Goal: Task Accomplishment & Management: Manage account settings

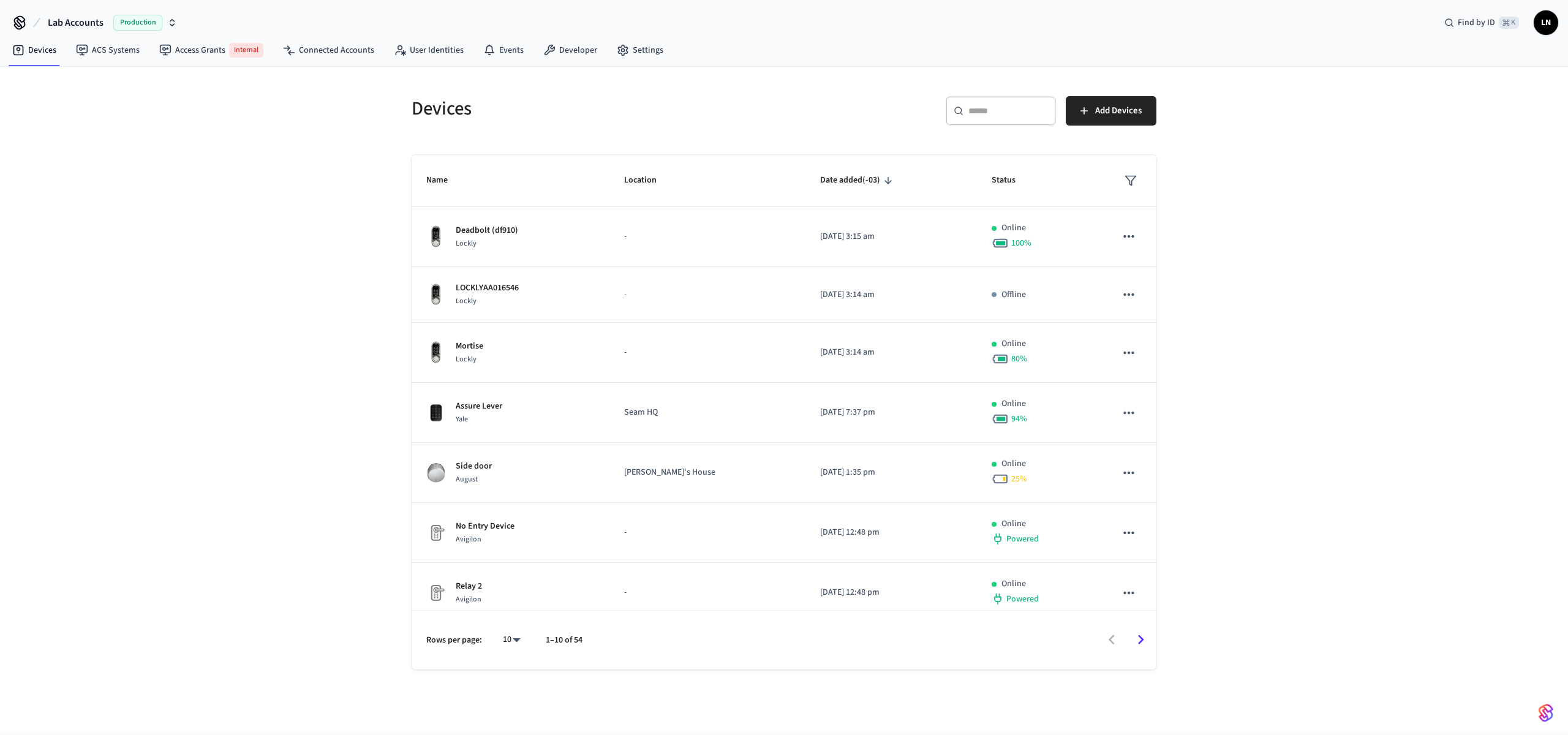
click at [1033, 112] on input "text" at bounding box center [1008, 110] width 80 height 12
paste input "**********"
type input "**********"
click at [103, 34] on button "Lab Accounts Production" at bounding box center [113, 23] width 136 height 25
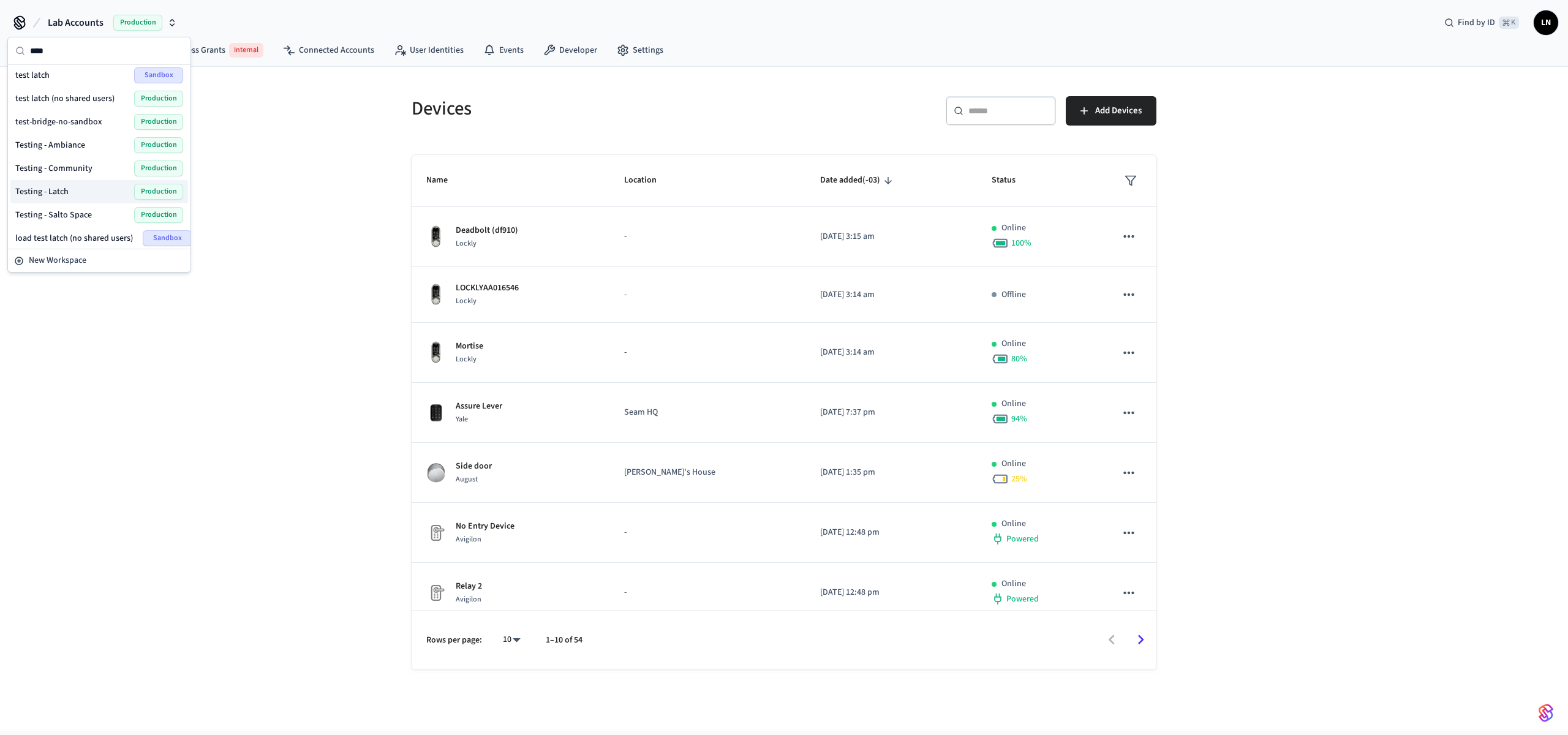
scroll to position [15, 0]
type input "****"
click at [97, 162] on div "Testing - Community Production" at bounding box center [99, 157] width 168 height 16
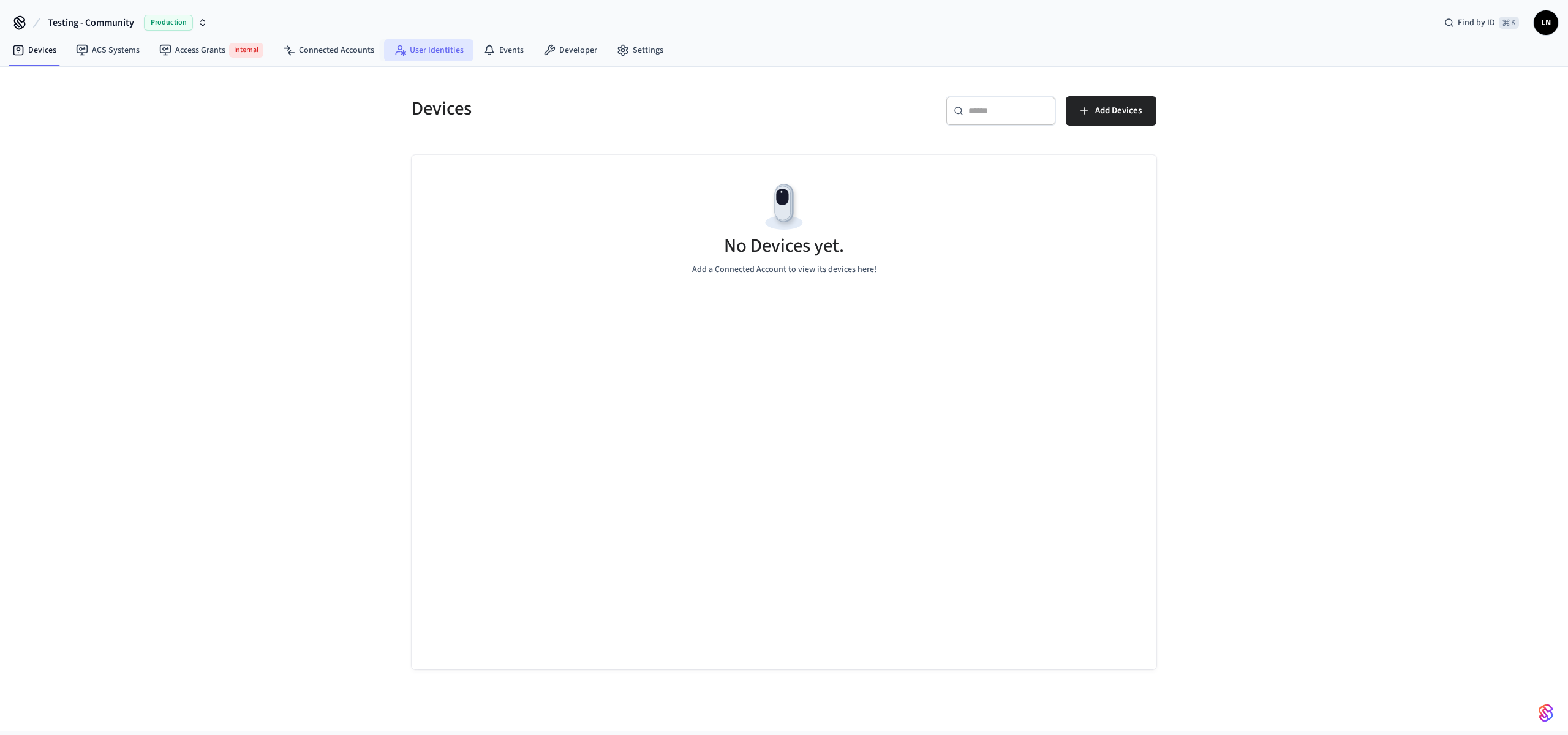
click at [419, 54] on link "User Identities" at bounding box center [429, 50] width 89 height 22
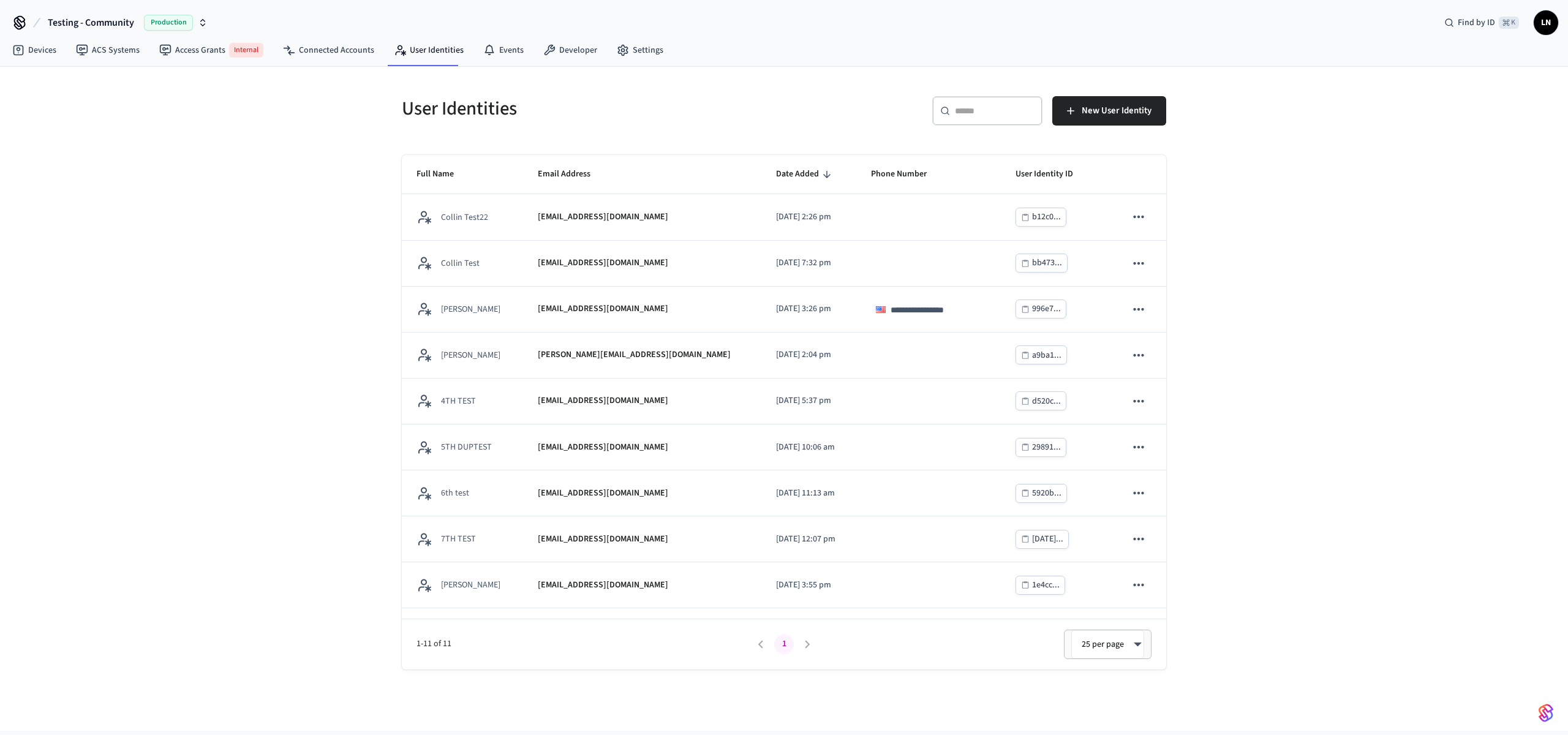
click at [995, 120] on div "​ ​" at bounding box center [986, 111] width 110 height 29
paste input "**********"
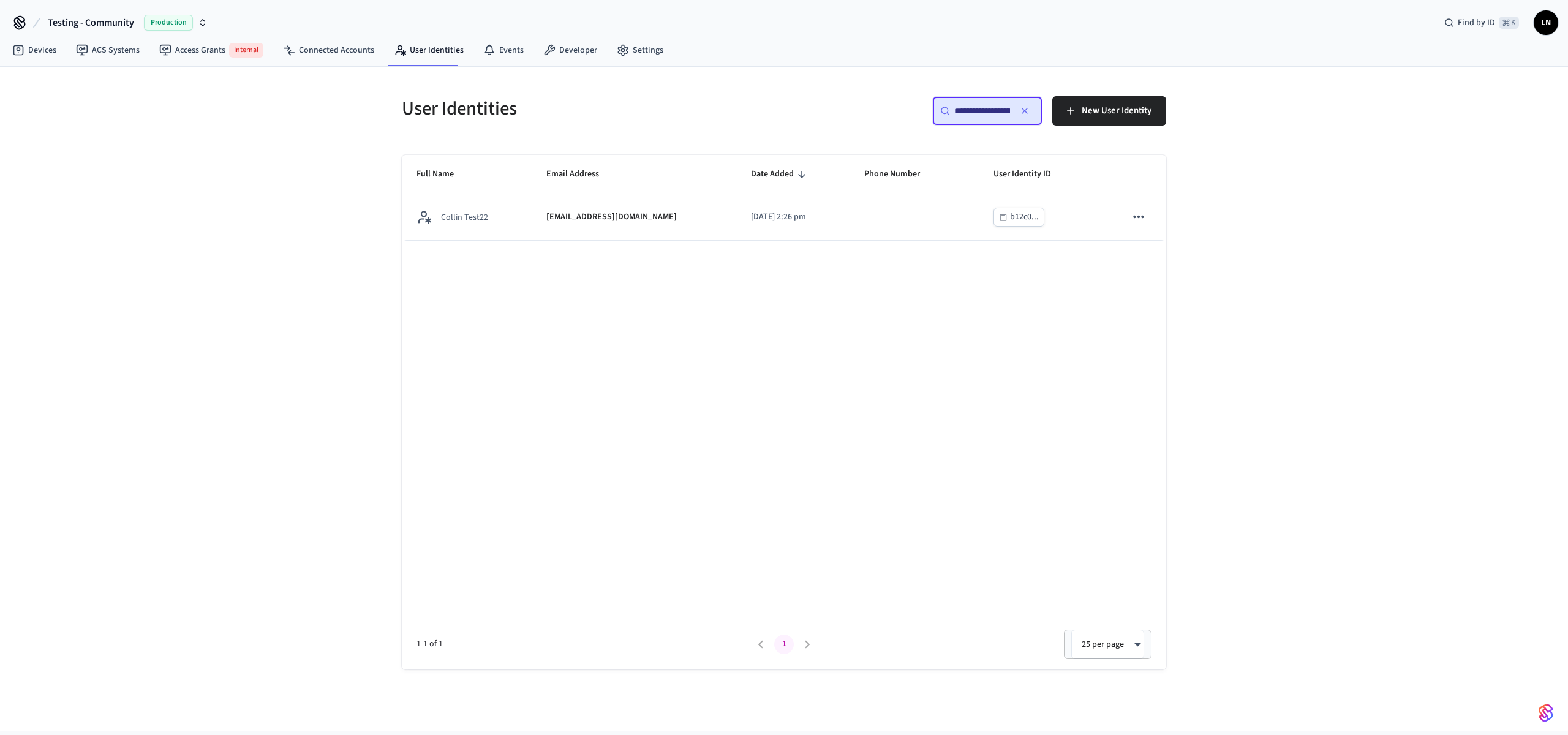
scroll to position [0, 84]
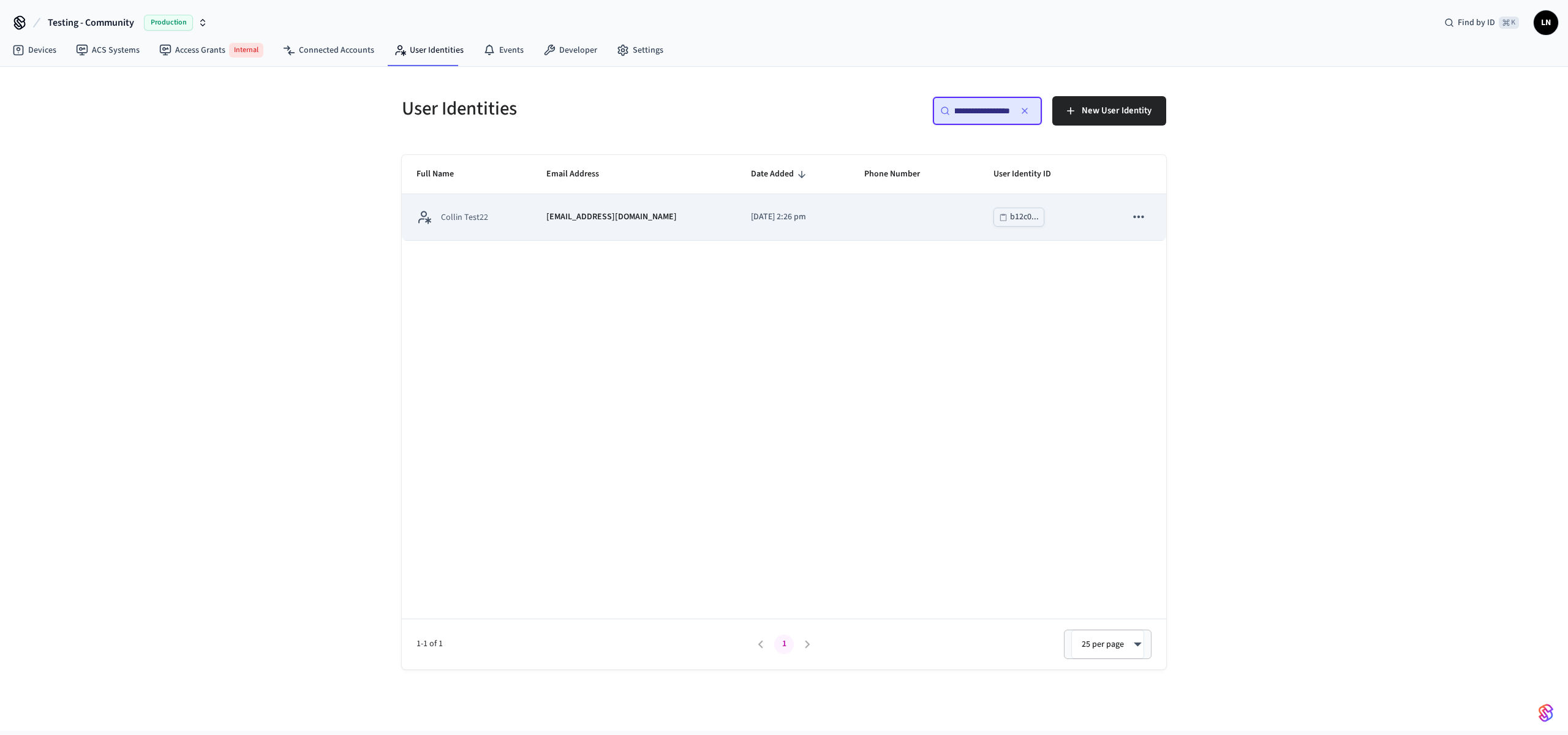
type input "**********"
click at [478, 228] on td "Collin Test22" at bounding box center [466, 217] width 130 height 46
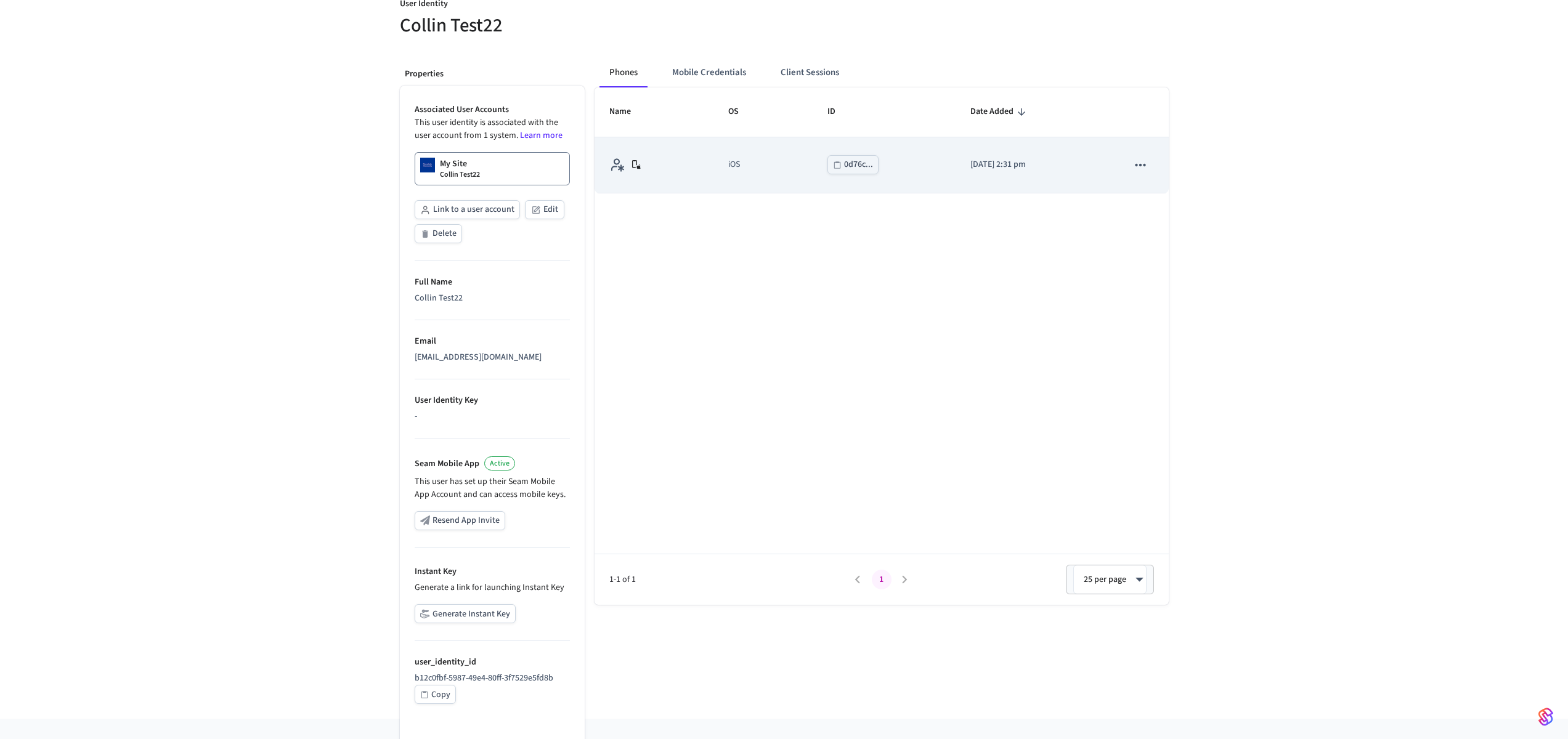
scroll to position [127, 0]
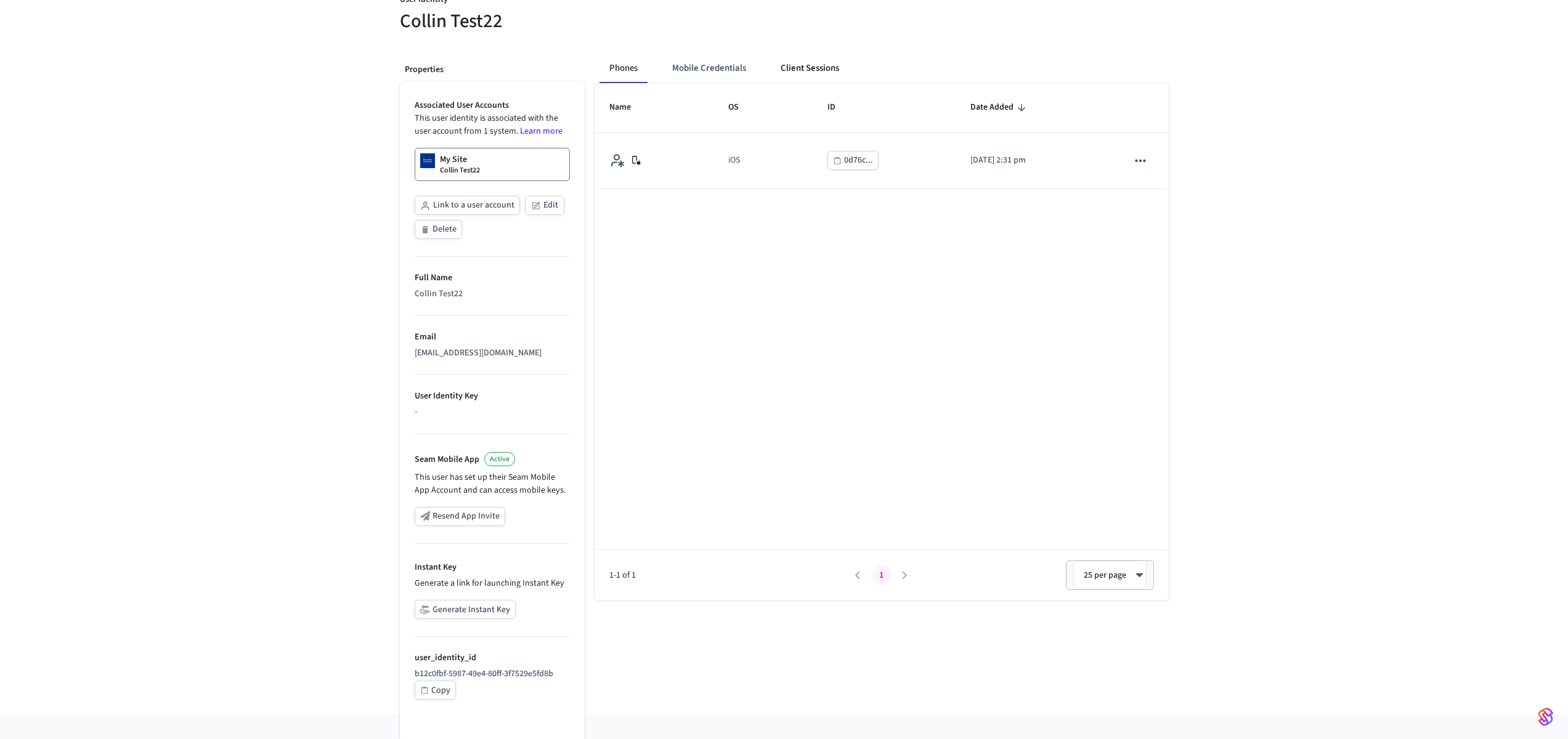
click at [809, 74] on button "Client Sessions" at bounding box center [810, 69] width 79 height 29
click at [705, 54] on button "Mobile Credentials" at bounding box center [710, 69] width 94 height 29
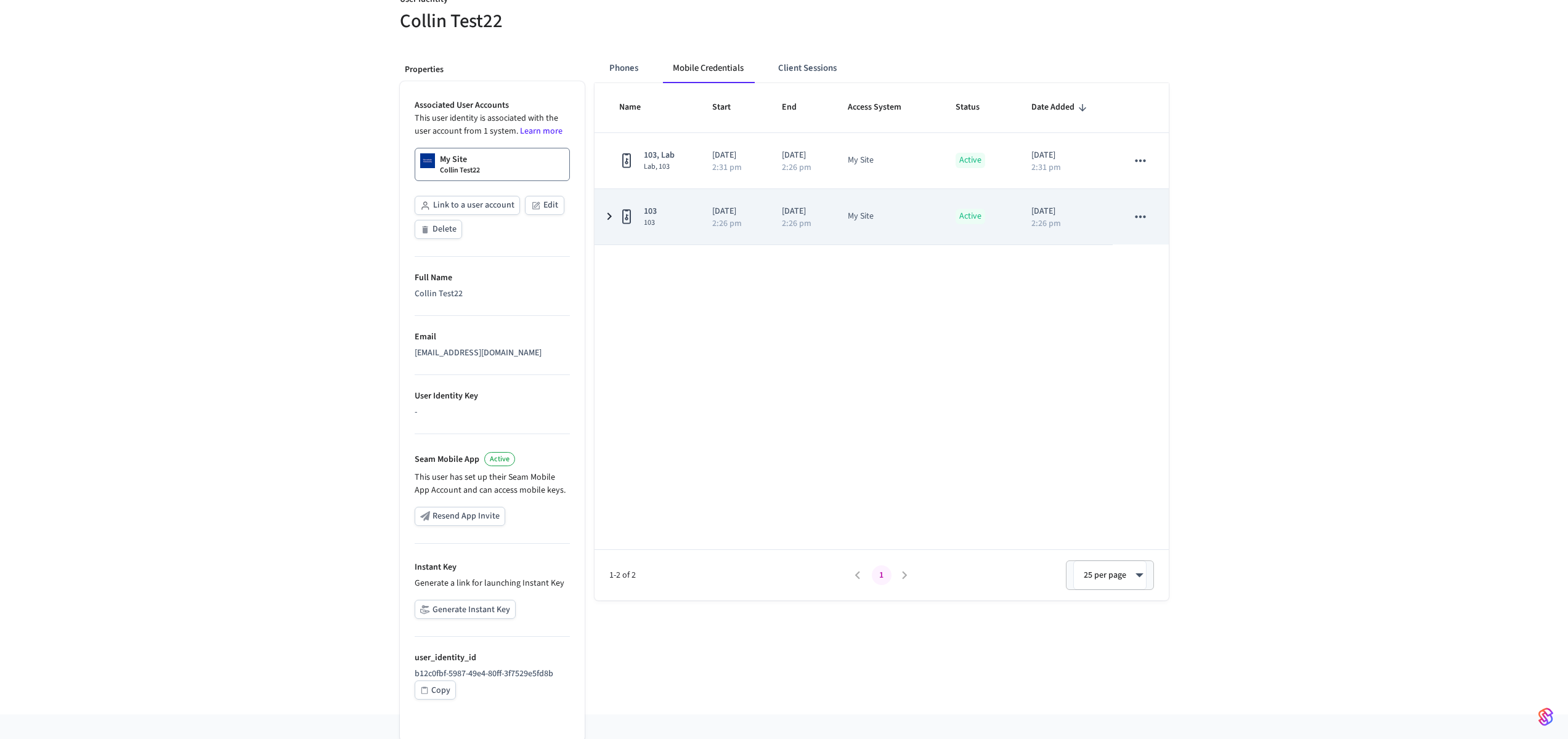
click at [641, 206] on div "103 103" at bounding box center [652, 216] width 64 height 23
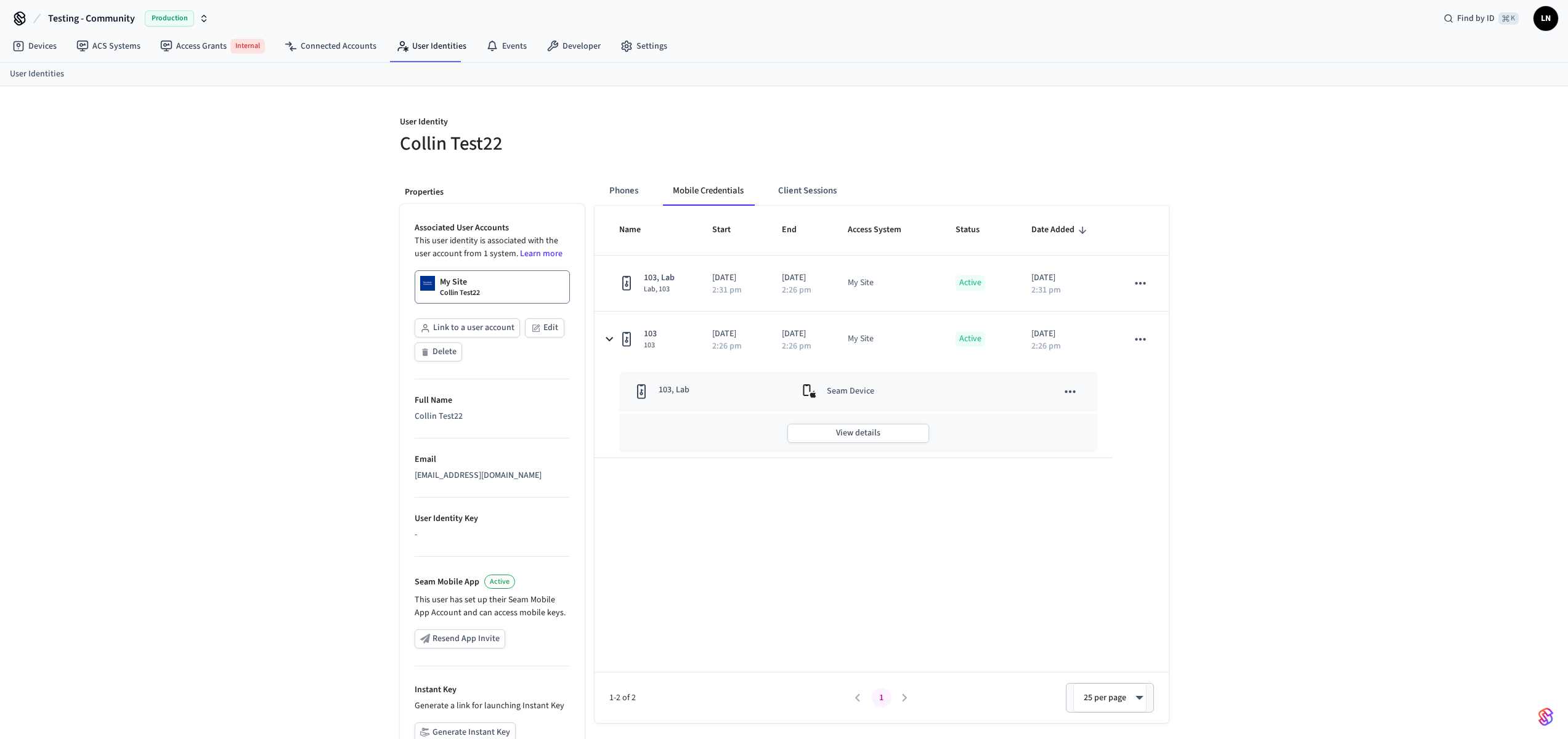
scroll to position [0, 0]
click at [812, 195] on button "Client Sessions" at bounding box center [808, 195] width 79 height 29
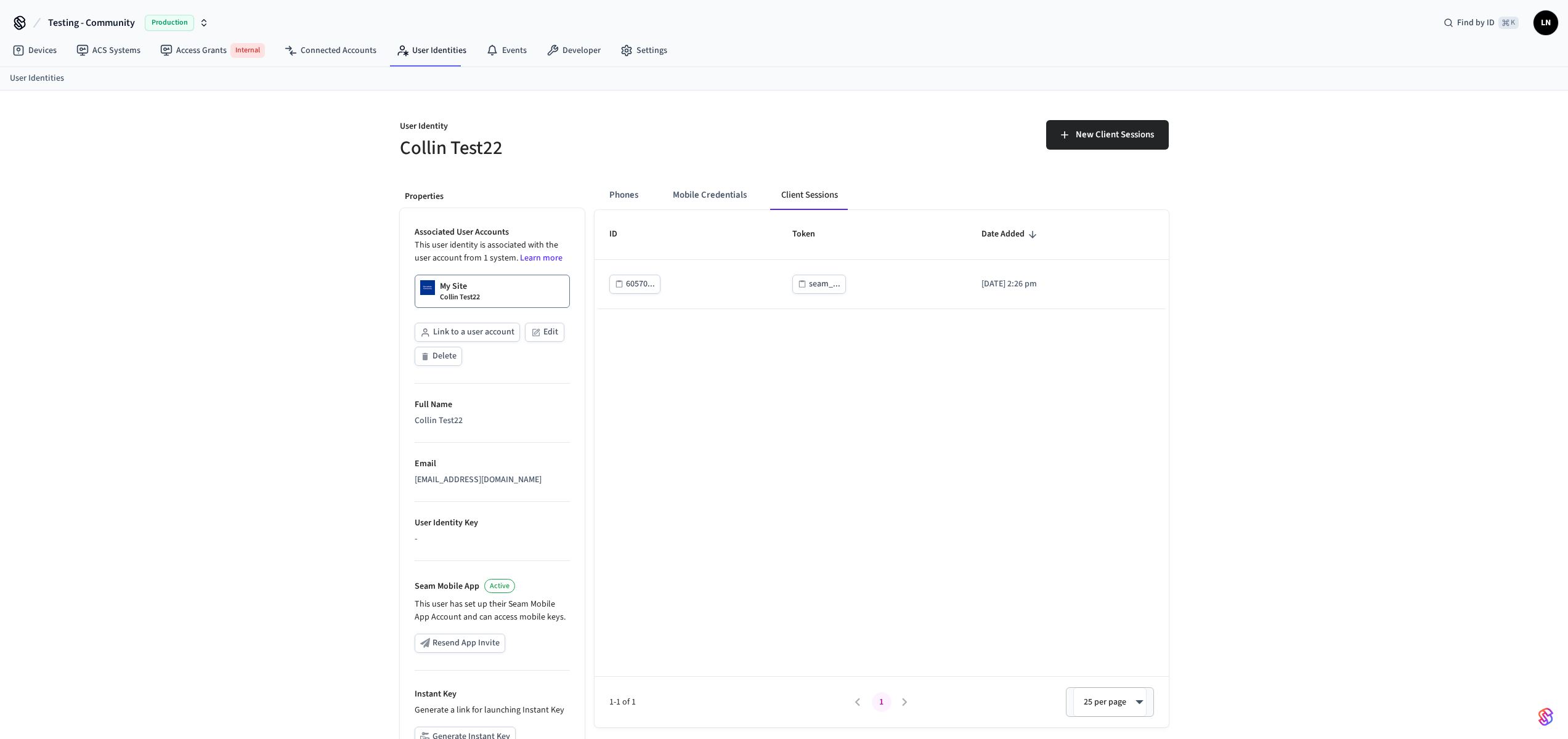
click at [1300, 187] on div "User Identity Collin Test22 New Client Sessions Properties Associated User Acco…" at bounding box center [784, 466] width 1568 height 751
click at [309, 58] on link "Connected Accounts" at bounding box center [331, 50] width 111 height 22
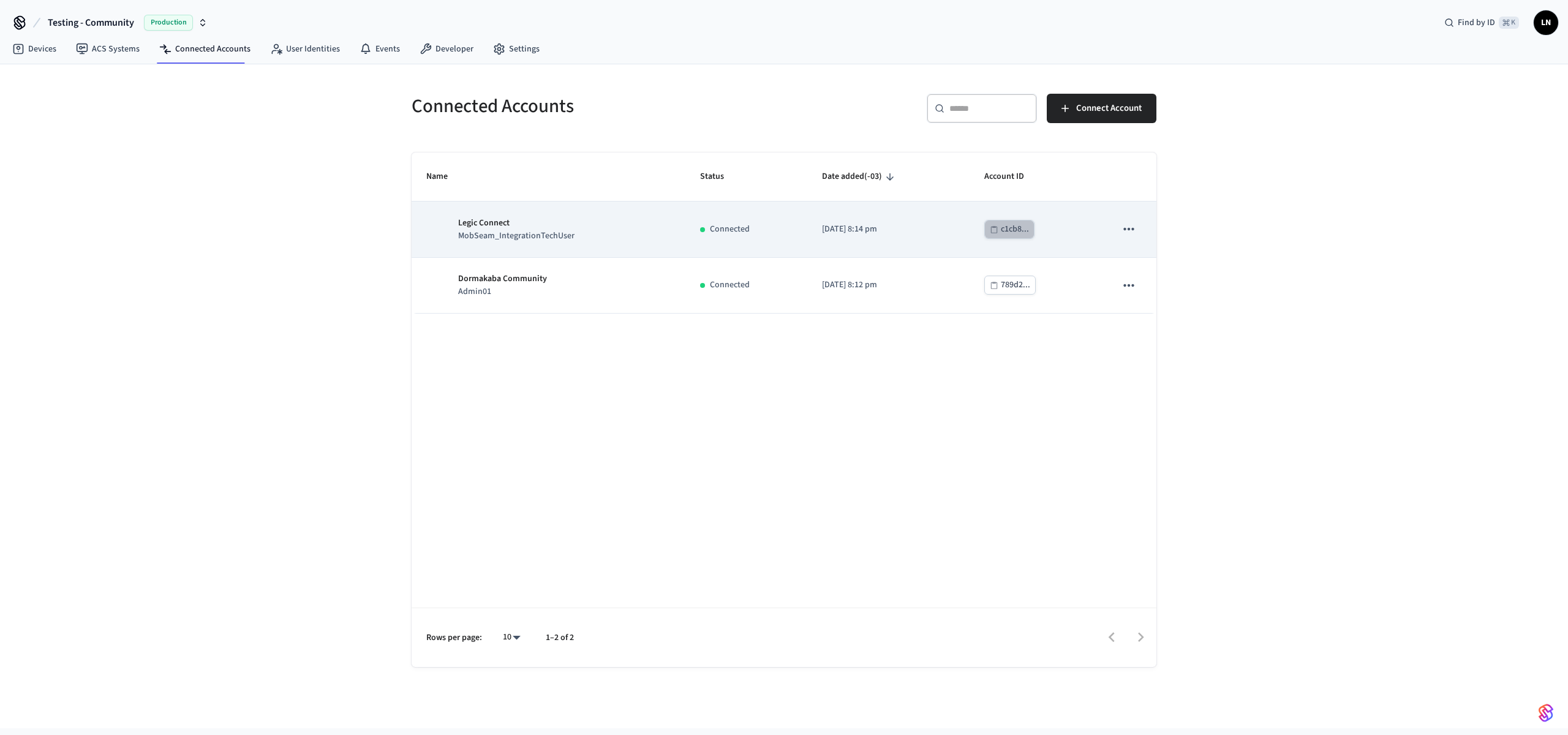
click at [1022, 233] on div "c1cb8..." at bounding box center [1014, 229] width 28 height 15
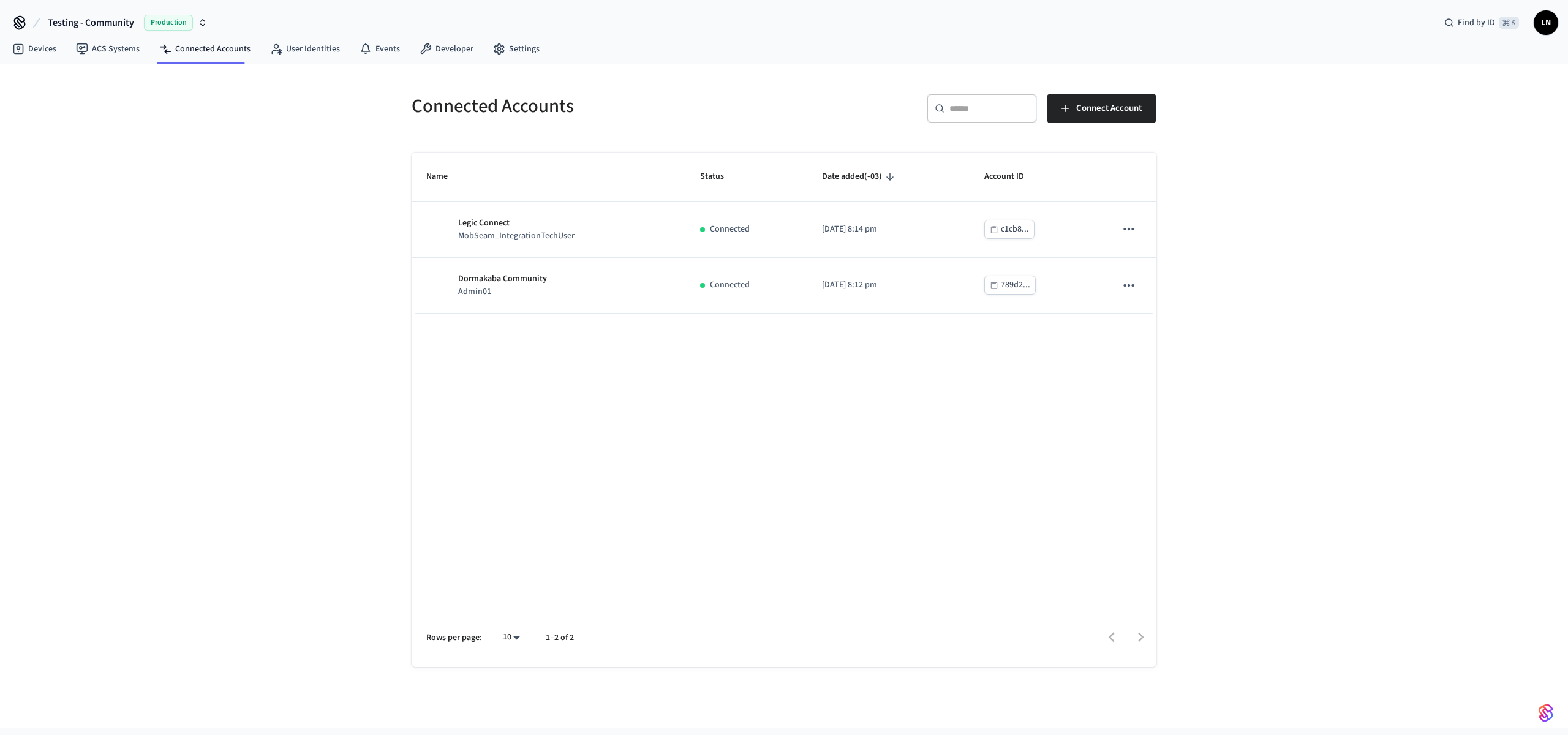
click at [1282, 226] on div "Connected Accounts ​ ​ Connect Account Name Status Date added (-03) Account ID …" at bounding box center [784, 396] width 1568 height 664
click at [1504, 52] on div "Devices ACS Systems Connected Accounts User Identities Events Developer Settings" at bounding box center [784, 50] width 1568 height 29
click at [1537, 24] on span "LN" at bounding box center [1545, 23] width 22 height 22
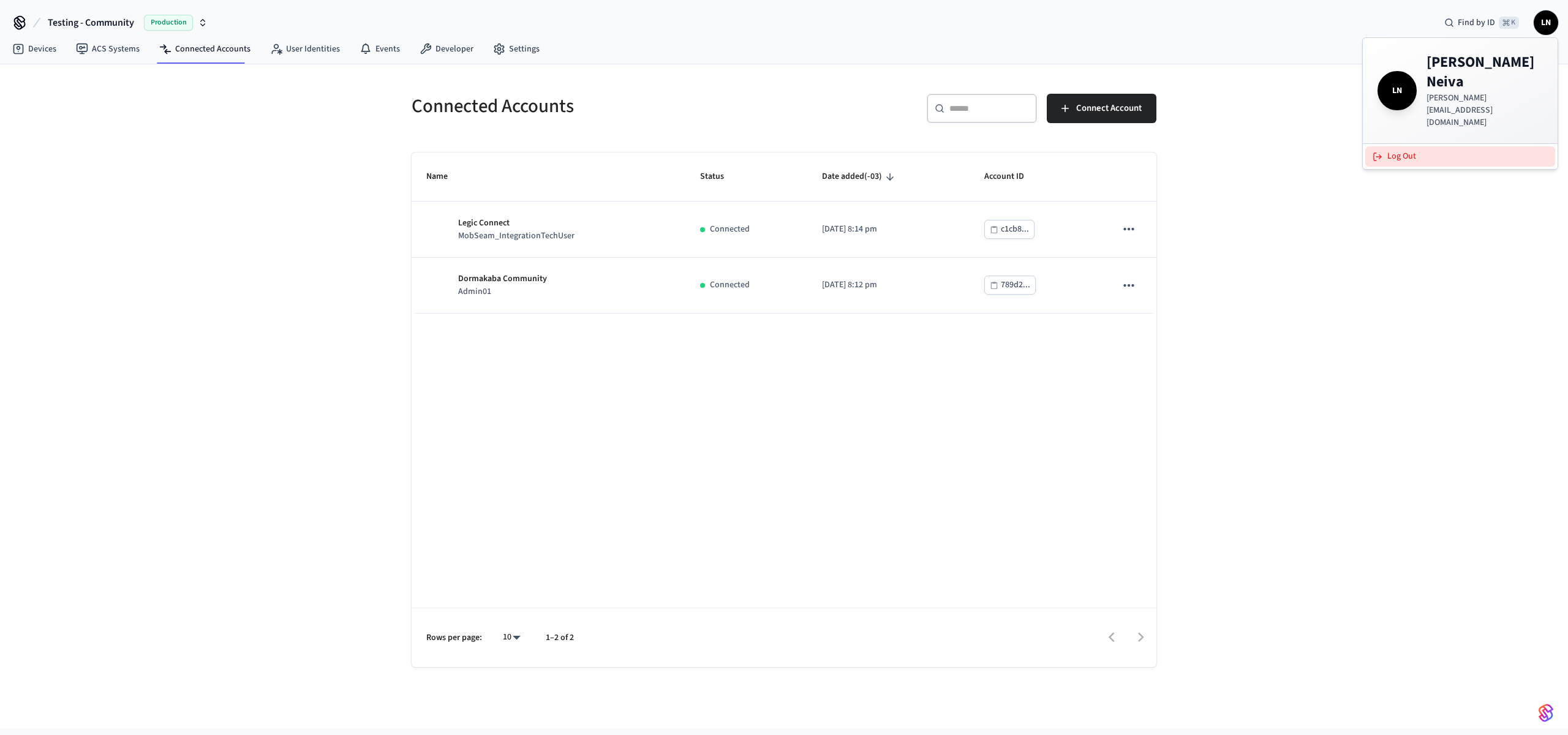
click at [1431, 146] on button "Log Out" at bounding box center [1459, 156] width 190 height 20
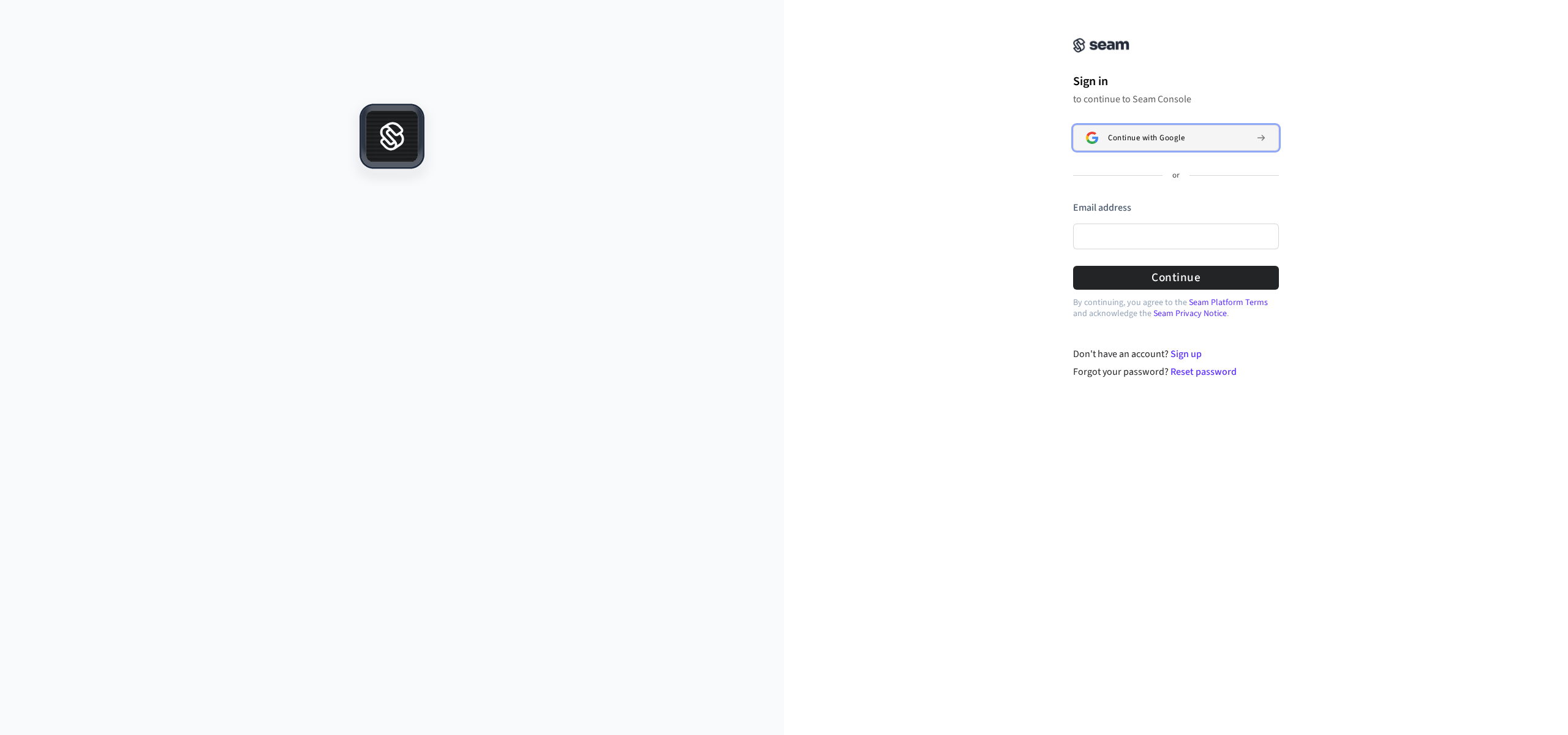
click at [1123, 148] on button "Continue with Google" at bounding box center [1176, 138] width 206 height 25
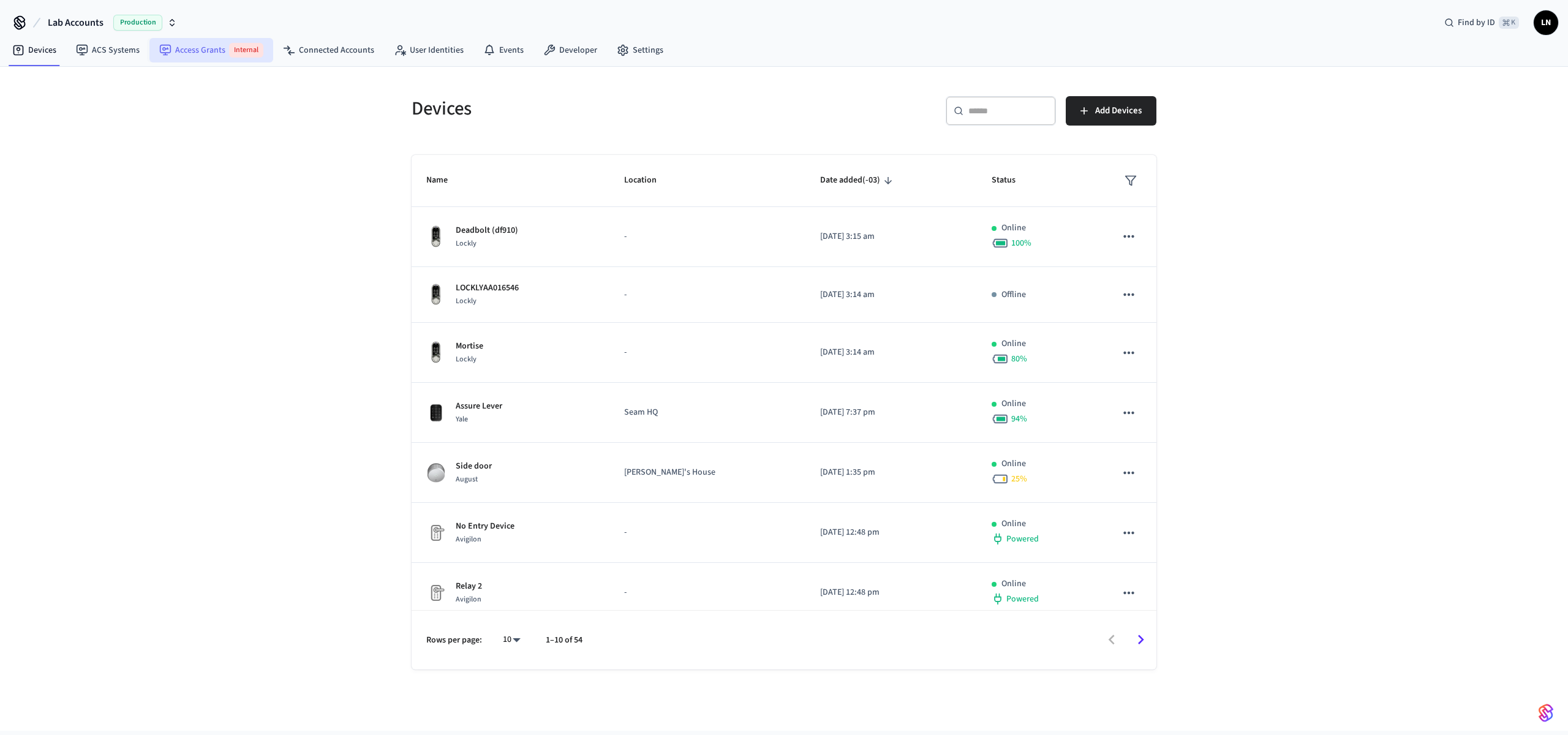
click at [242, 57] on link "Access Grants Internal" at bounding box center [212, 50] width 123 height 25
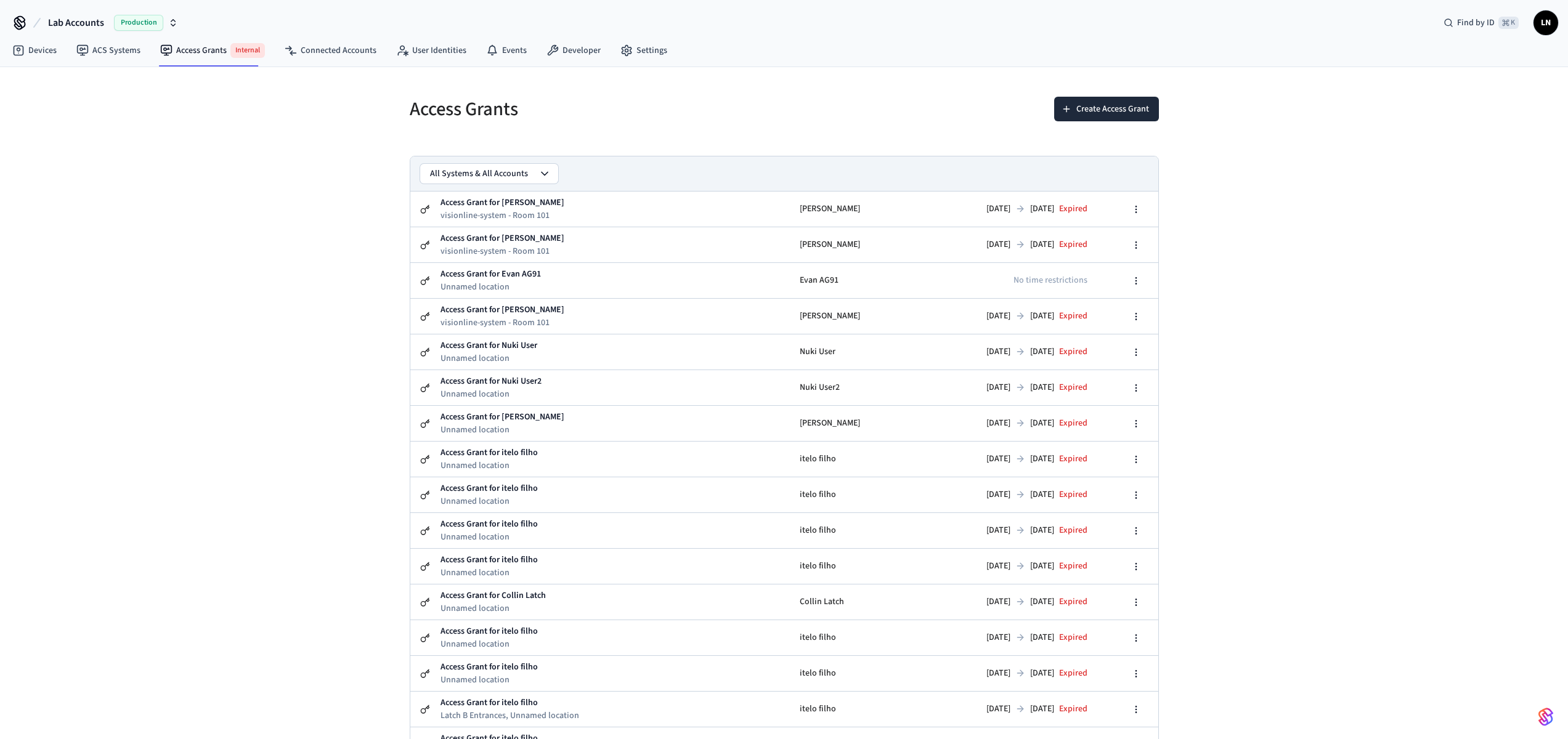
click at [103, 16] on span "Lab Accounts" at bounding box center [76, 23] width 56 height 15
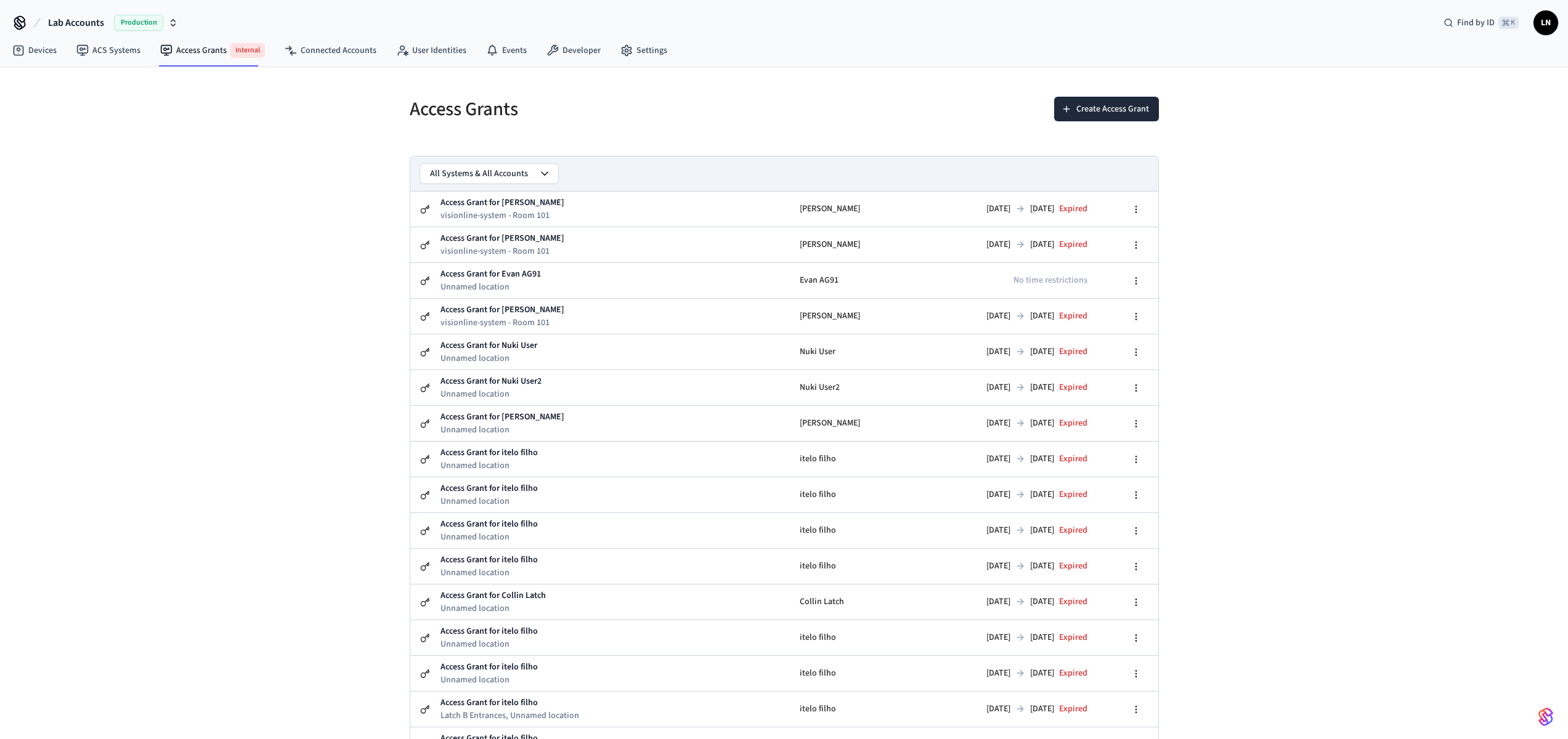
click at [67, 16] on span "Lab Accounts" at bounding box center [76, 23] width 56 height 15
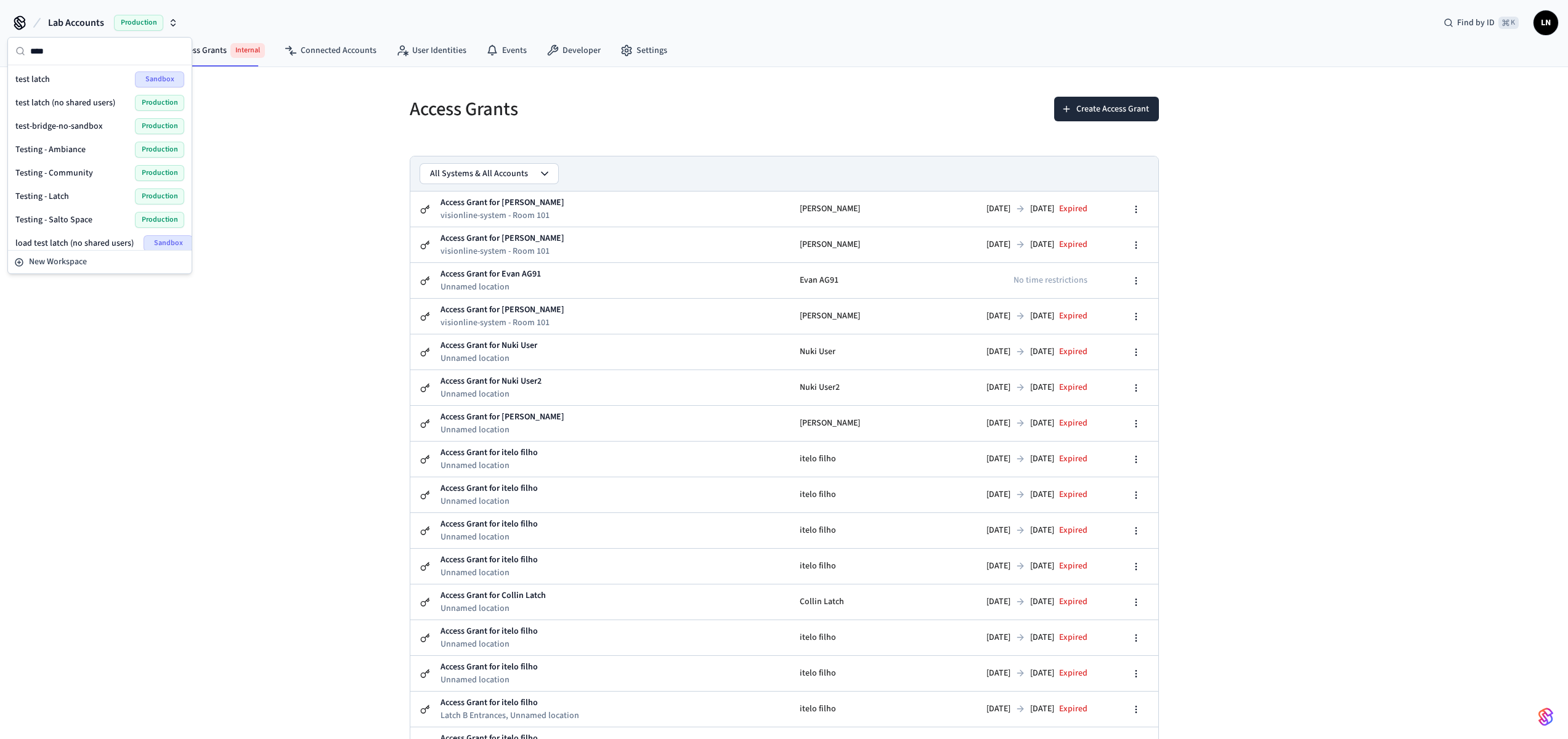
type input "****"
click at [69, 177] on span "Testing - Community" at bounding box center [54, 173] width 78 height 12
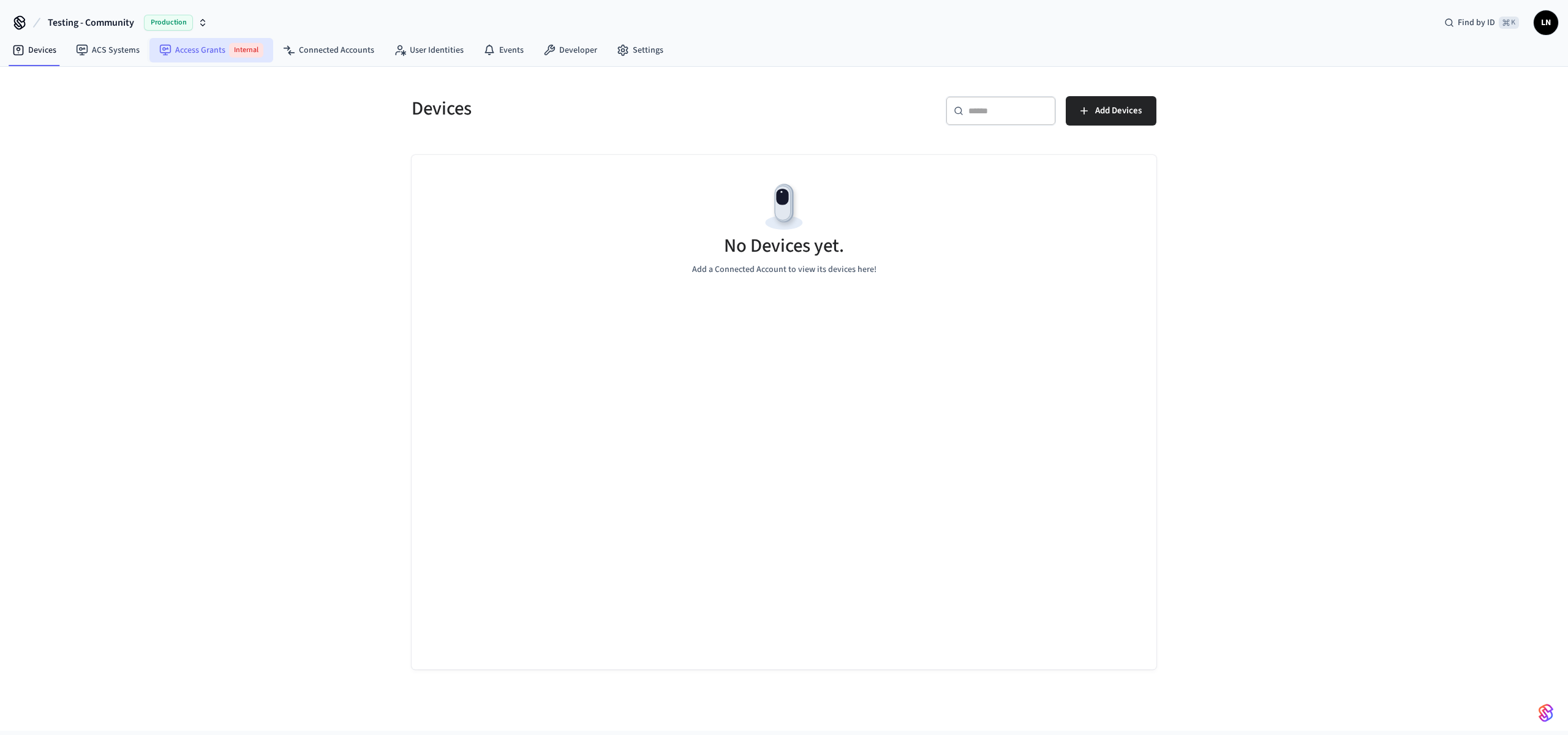
click at [208, 51] on link "Access Grants Internal" at bounding box center [212, 50] width 123 height 25
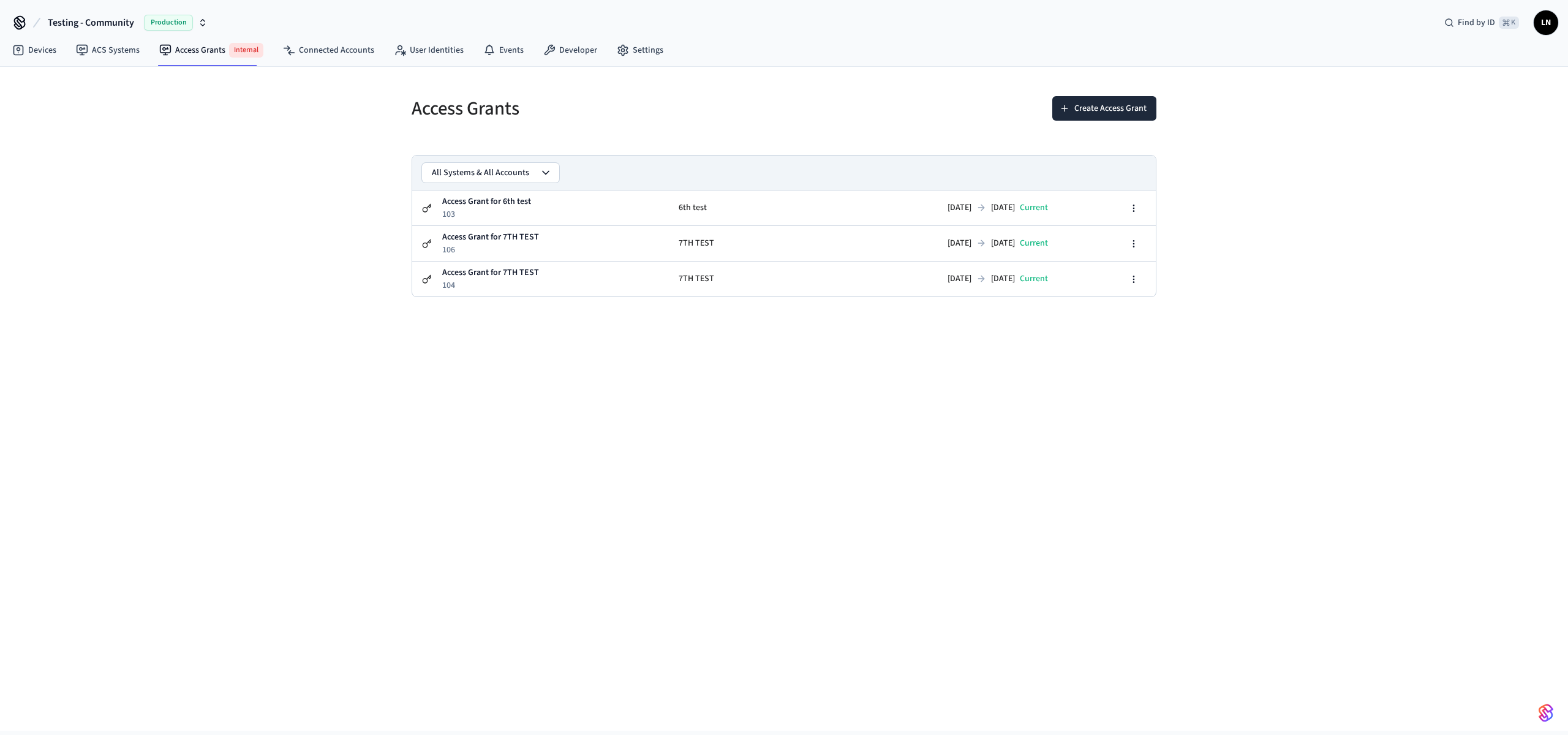
click at [1528, 114] on div "Access Grants Create Access Grant All Systems & All Accounts Access Grant for 6…" at bounding box center [784, 399] width 1568 height 664
click at [1295, 180] on div "Access Grants Create Access Grant All Systems & All Accounts Access Grant for 6…" at bounding box center [784, 399] width 1568 height 664
click at [1127, 113] on button "Create Access Grant" at bounding box center [1104, 108] width 104 height 25
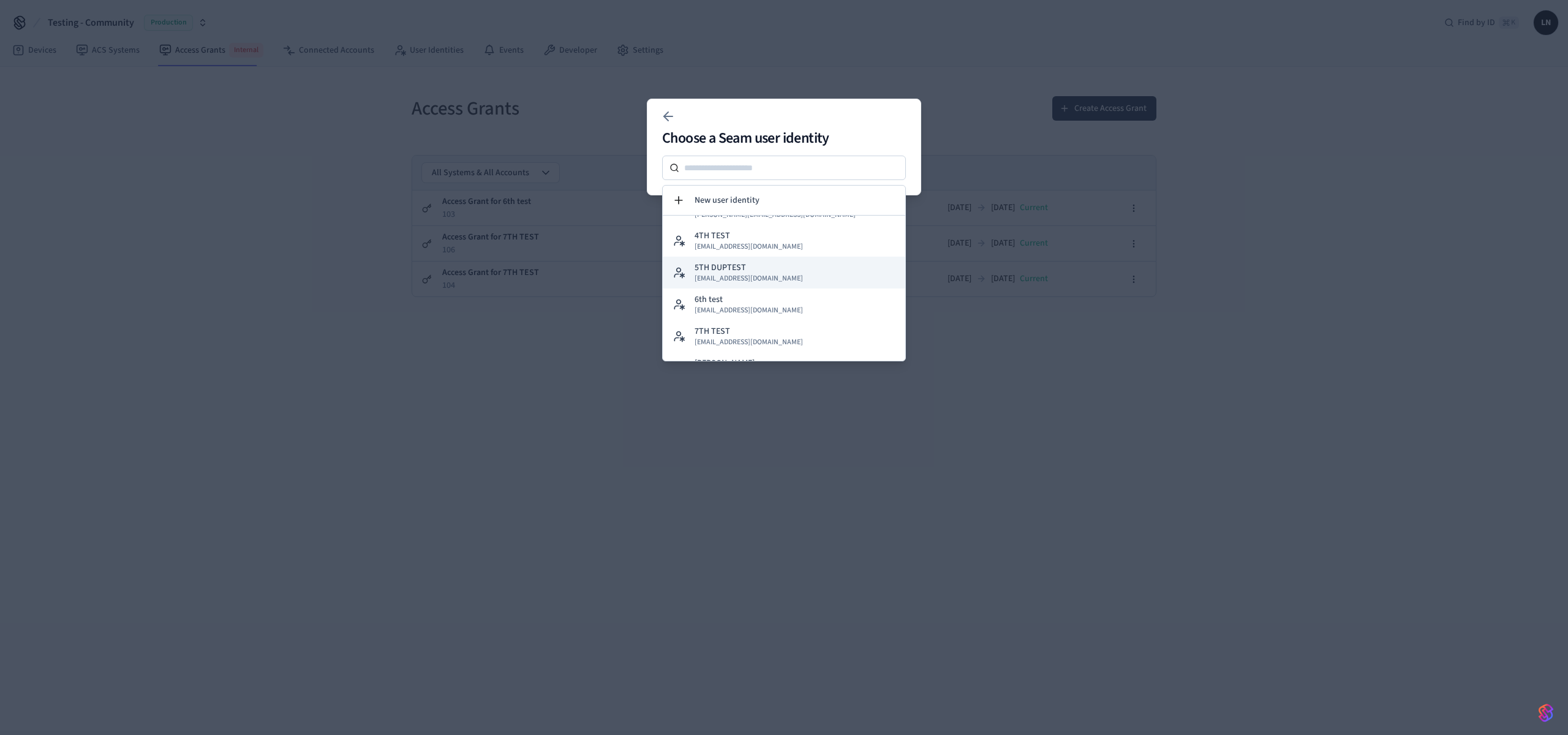
scroll to position [121, 0]
click at [715, 328] on p "7TH TEST" at bounding box center [712, 328] width 35 height 12
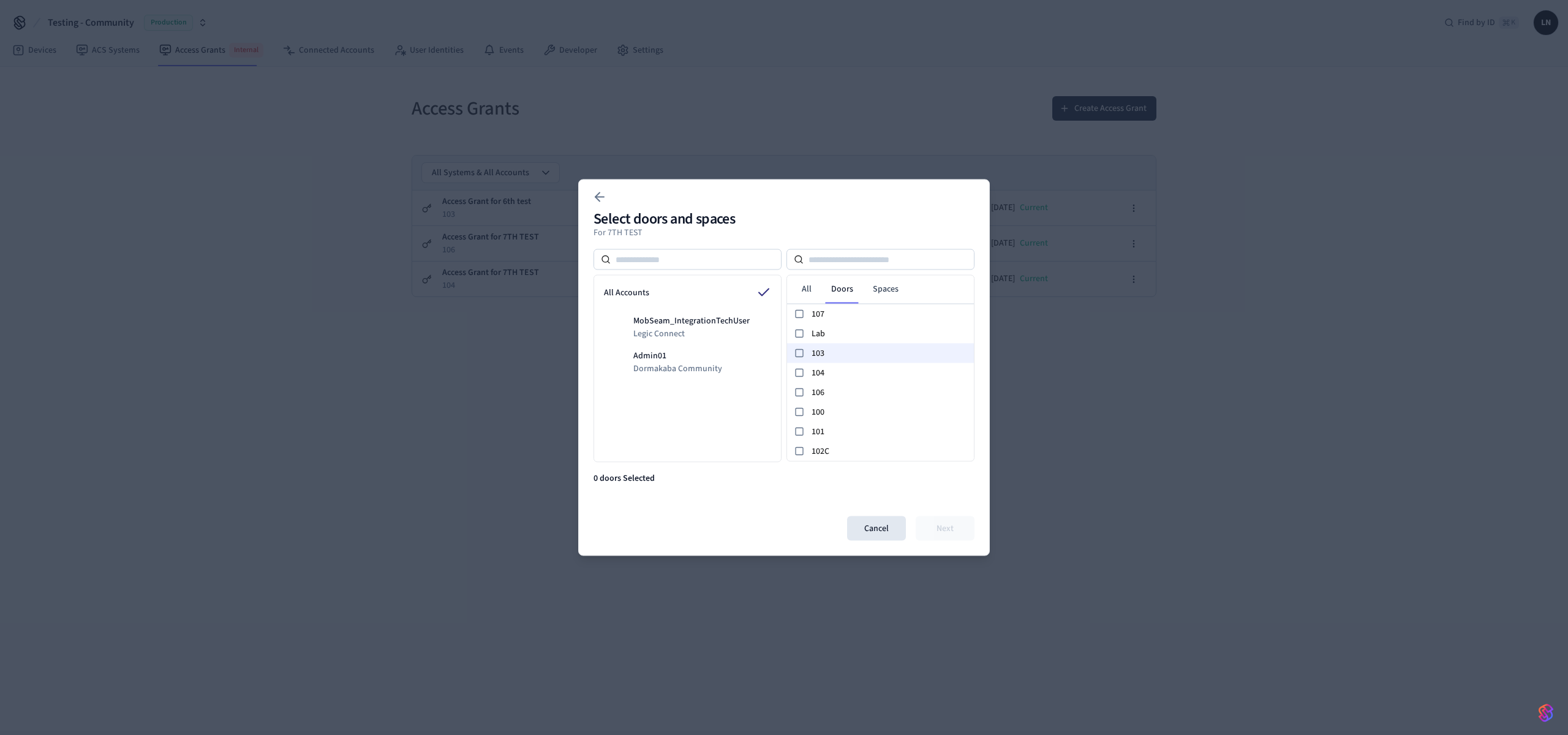
click at [822, 355] on span "103" at bounding box center [890, 353] width 157 height 13
click at [958, 528] on button "Next" at bounding box center [944, 529] width 59 height 25
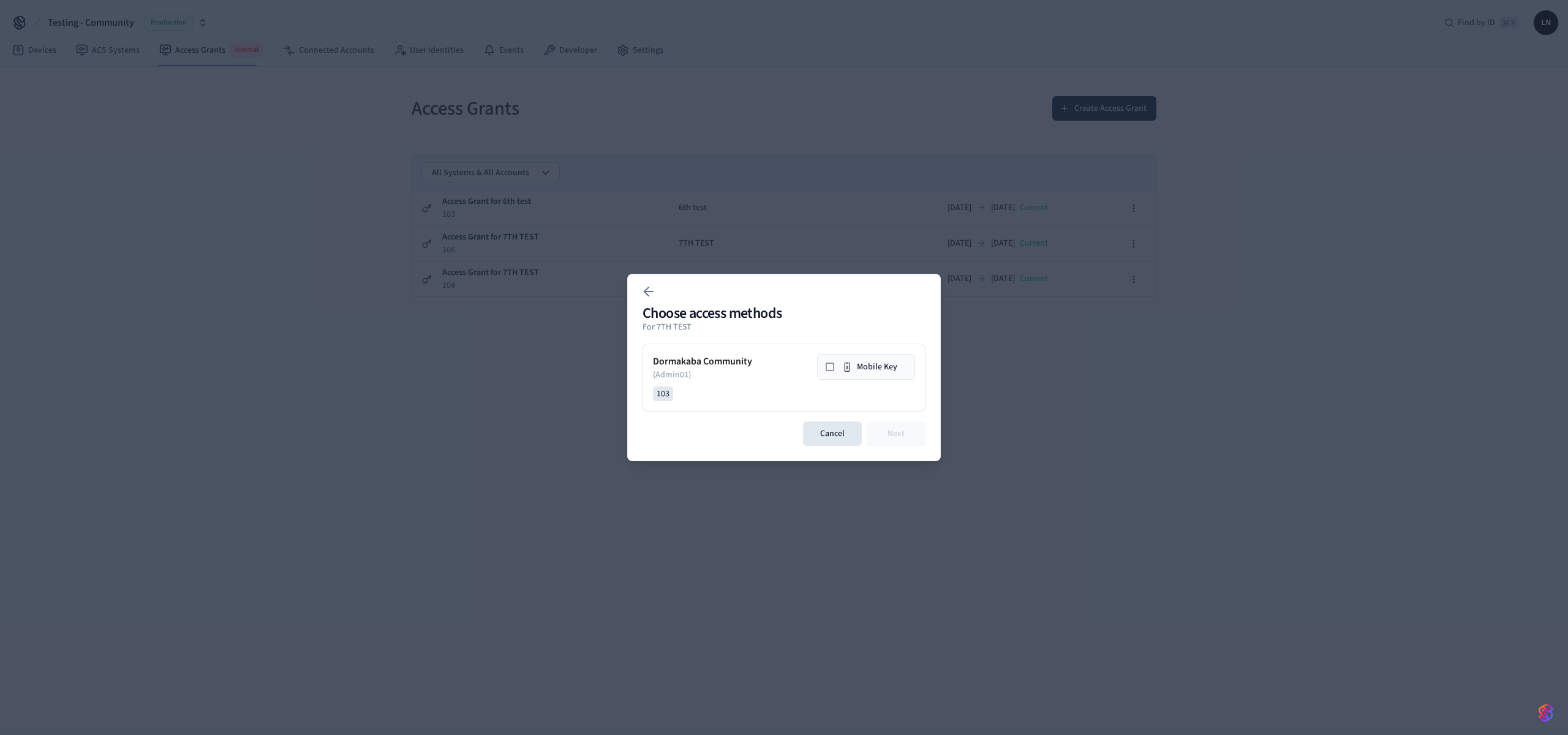
click at [870, 375] on button "Mobile Key" at bounding box center [866, 367] width 98 height 25
click at [823, 434] on button "Cancel" at bounding box center [832, 433] width 59 height 25
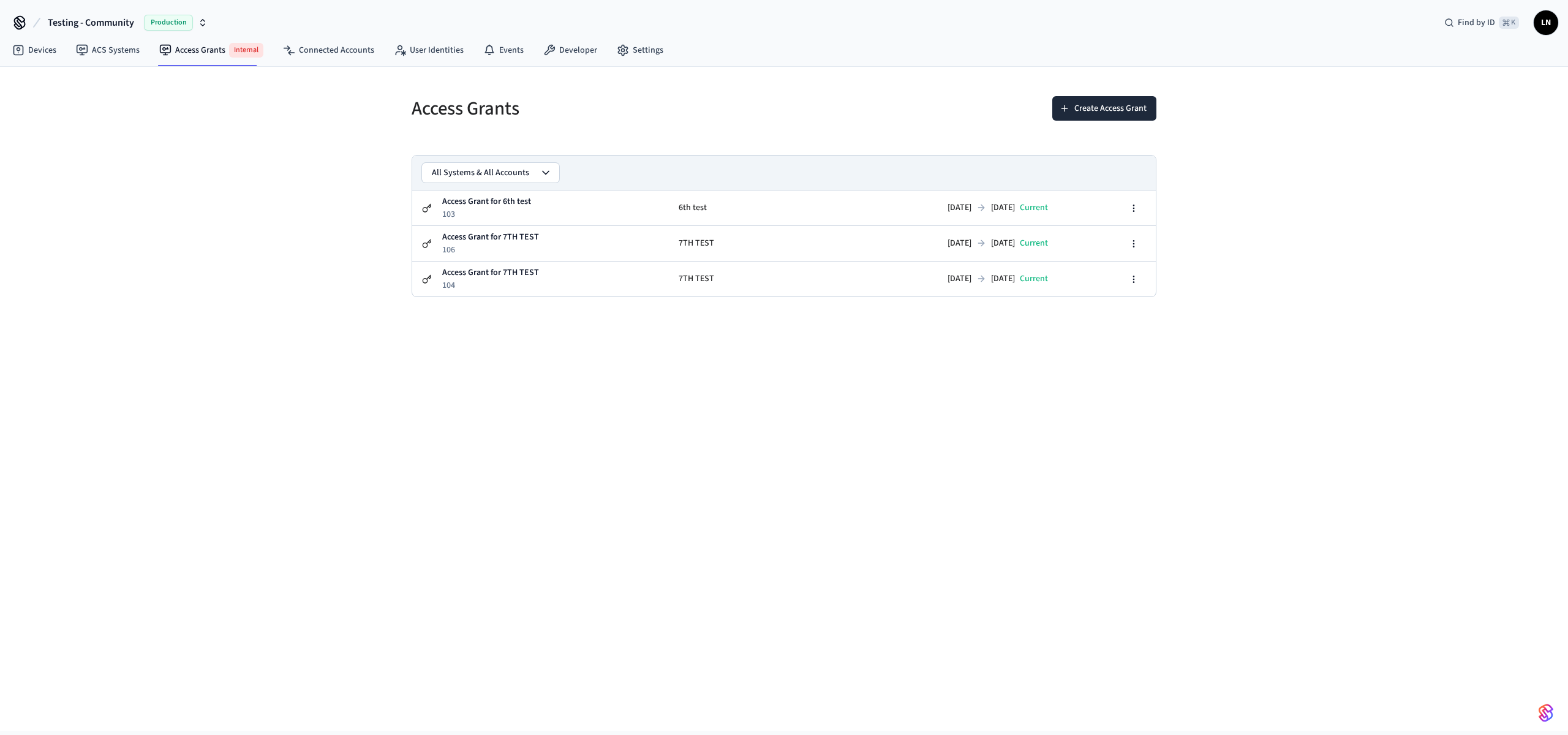
click at [838, 377] on div "Access Grants Create Access Grant All Systems & All Accounts Access Grant for 6…" at bounding box center [784, 399] width 1568 height 664
click at [1301, 468] on div "Access Grants Create Access Grant All Systems & All Accounts Access Grant for 6…" at bounding box center [784, 399] width 1568 height 664
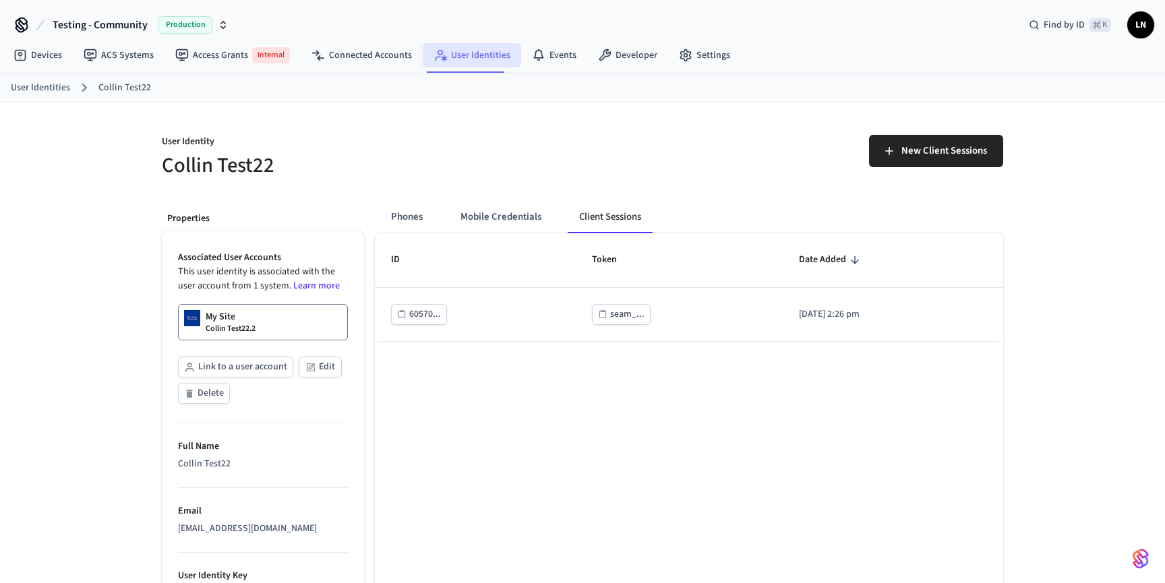
click at [465, 61] on link "User Identities" at bounding box center [472, 55] width 98 height 24
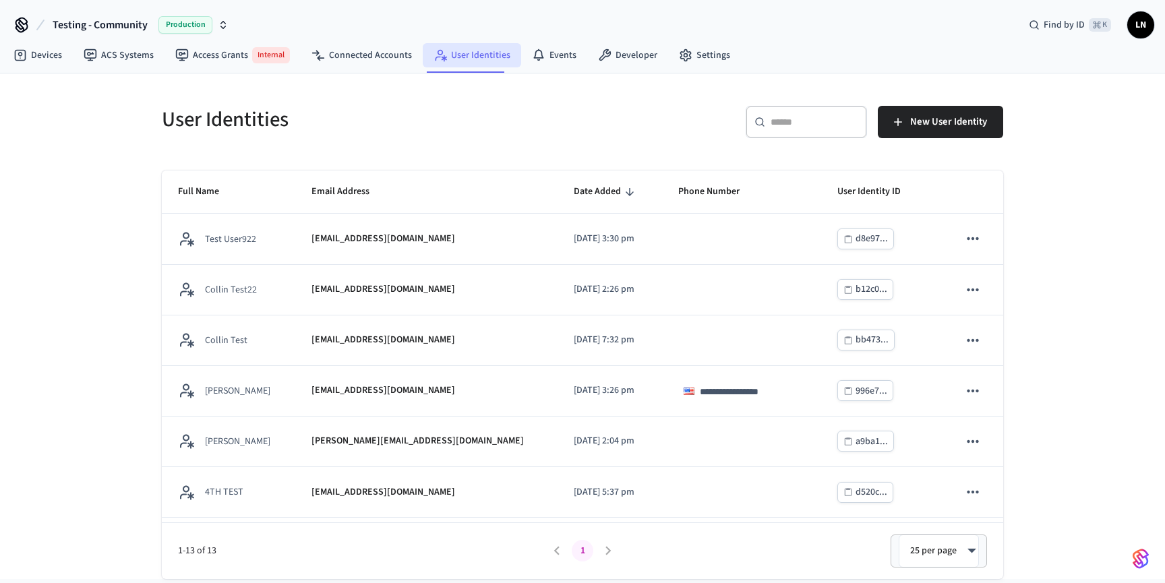
click at [482, 50] on link "User Identities" at bounding box center [472, 55] width 98 height 24
click at [483, 50] on link "User Identities" at bounding box center [472, 55] width 98 height 24
click at [767, 125] on div "​ ​" at bounding box center [806, 122] width 121 height 32
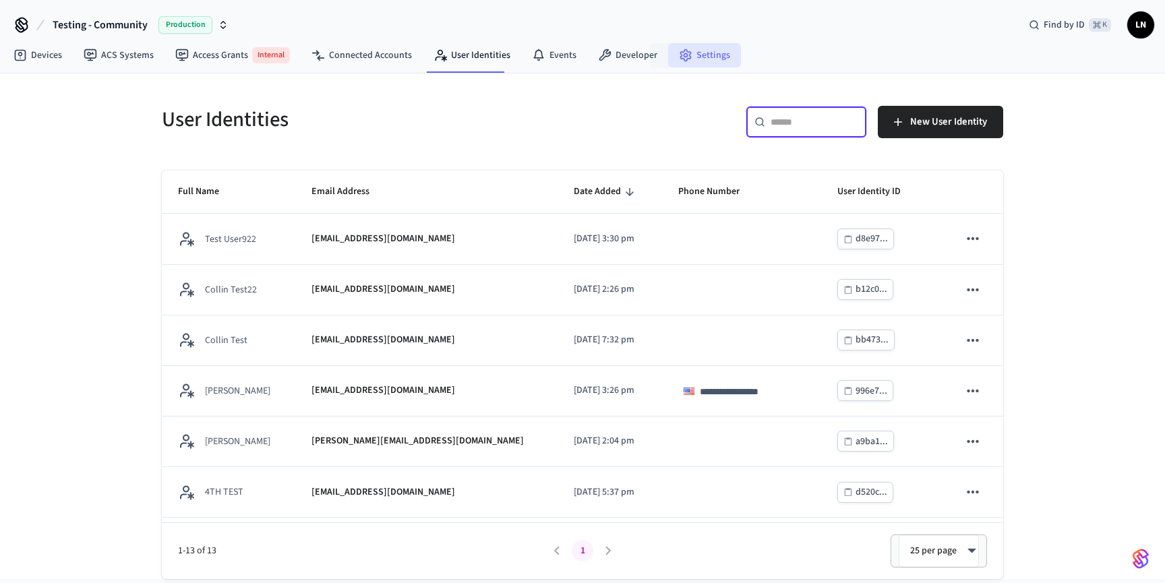
type input "*"
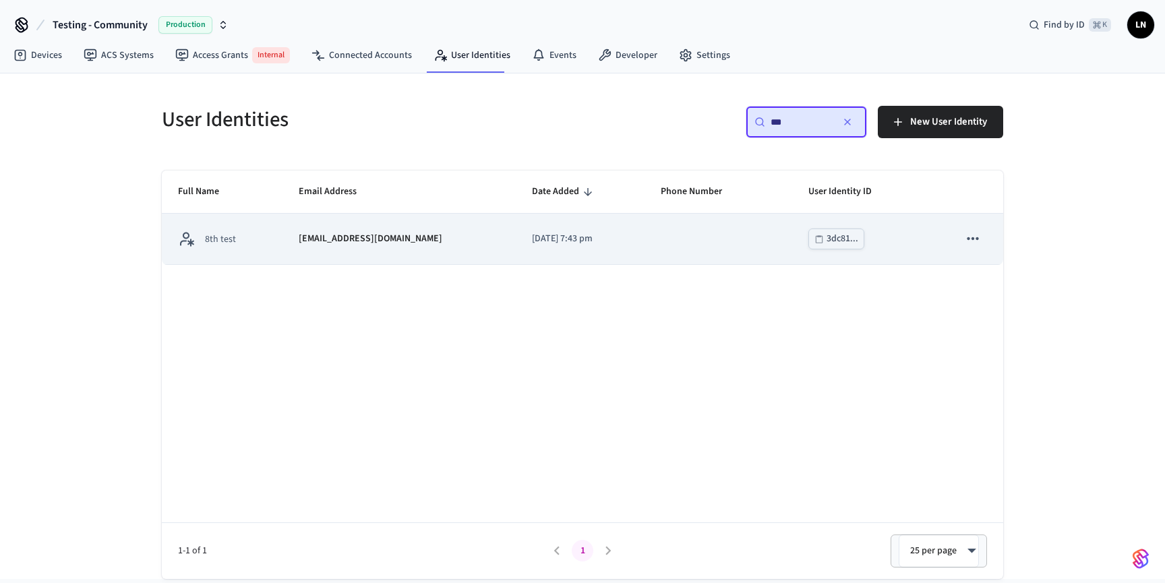
type input "***"
click at [586, 221] on td "2025/09/22 at 7:43 pm" at bounding box center [580, 239] width 129 height 51
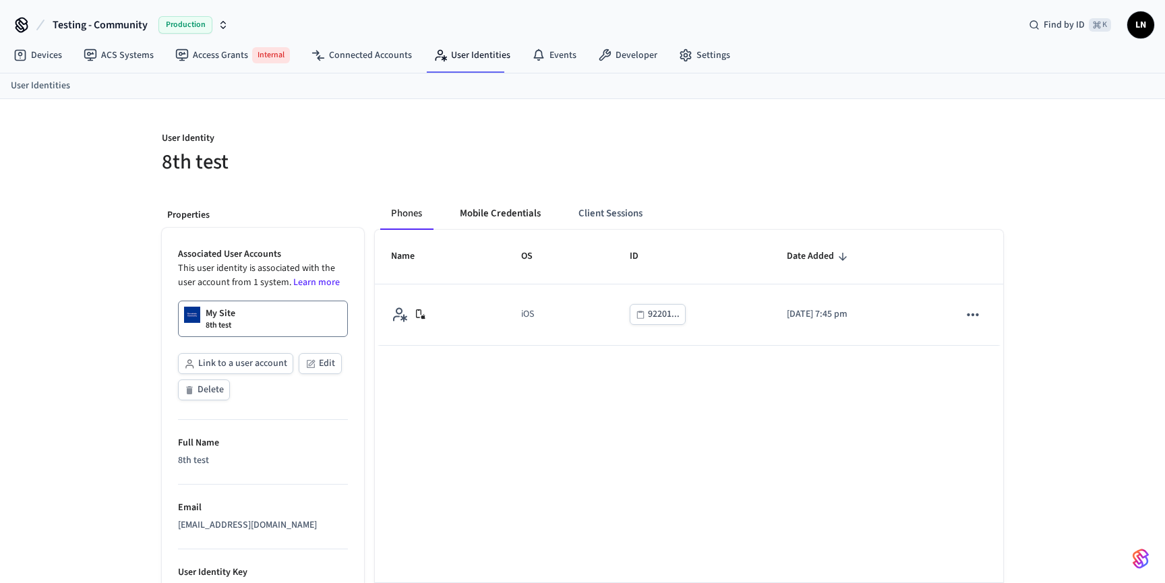
click at [490, 216] on button "Mobile Credentials" at bounding box center [500, 214] width 103 height 32
